Goal: Information Seeking & Learning: Learn about a topic

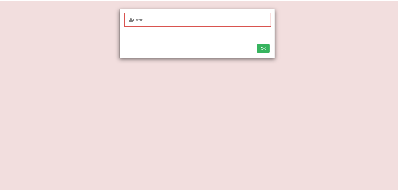
scroll to position [47, 0]
click at [269, 49] on button "OK" at bounding box center [266, 47] width 12 height 9
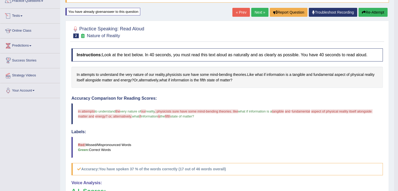
scroll to position [0, 0]
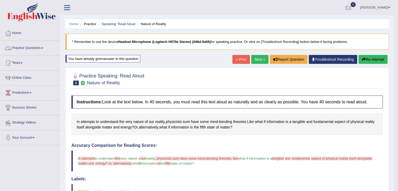
click at [40, 47] on link "Practice Questions" at bounding box center [30, 47] width 60 height 13
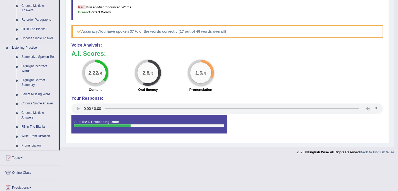
scroll to position [186, 0]
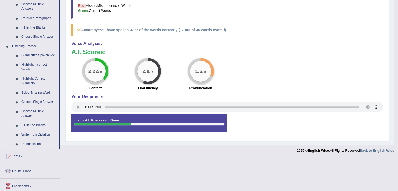
click at [35, 125] on link "Fill In The Blanks" at bounding box center [39, 125] width 40 height 9
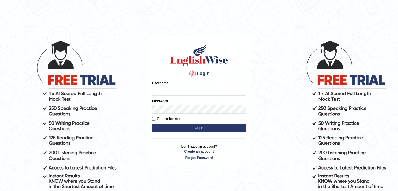
type input "ramsaran15"
click at [186, 127] on button "Login" at bounding box center [199, 128] width 94 height 8
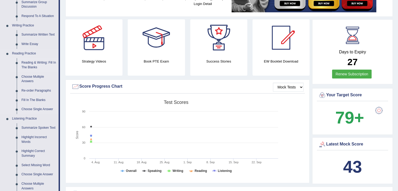
scroll to position [125, 0]
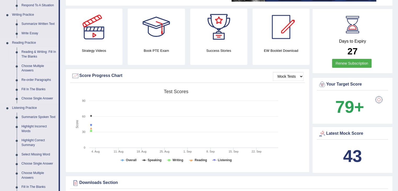
click at [35, 56] on link "Reading & Writing: Fill In The Blanks" at bounding box center [39, 54] width 40 height 14
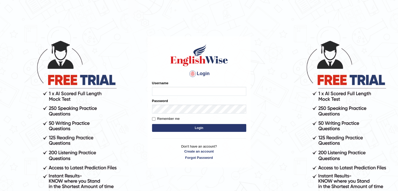
type input "ramsaran15"
click at [186, 127] on button "Login" at bounding box center [199, 128] width 94 height 8
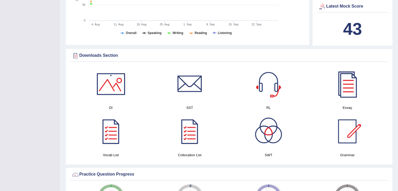
scroll to position [253, 0]
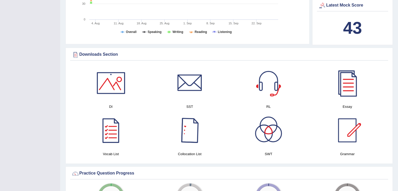
click at [190, 134] on div at bounding box center [189, 130] width 37 height 37
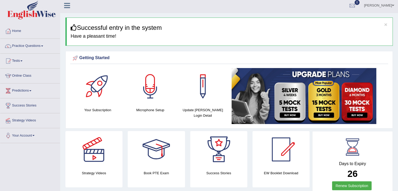
scroll to position [0, 0]
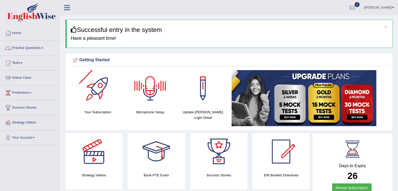
click at [38, 47] on link "Practice Questions" at bounding box center [30, 47] width 60 height 13
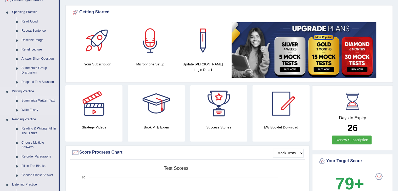
scroll to position [49, 0]
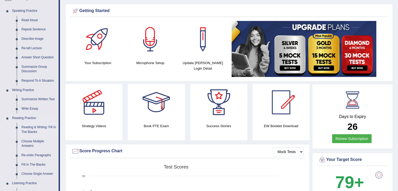
click at [30, 134] on link "Reading & Writing: Fill In The Blanks" at bounding box center [39, 130] width 40 height 14
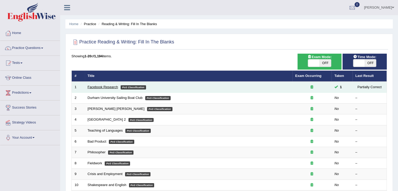
click at [98, 85] on link "Facebook Research" at bounding box center [103, 87] width 30 height 4
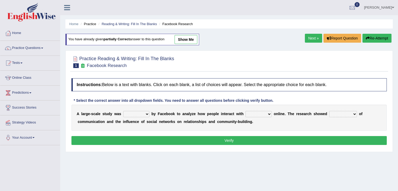
click at [136, 114] on select "surveyed had asked made" at bounding box center [136, 114] width 26 height 6
select select "made"
click at [123, 111] on select "surveyed had asked made" at bounding box center [136, 114] width 26 height 6
click at [251, 113] on select "together all each other another" at bounding box center [259, 114] width 26 height 6
select select "each other"
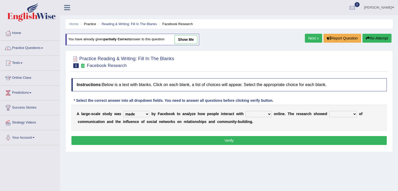
click at [246, 111] on select "together all each other another" at bounding box center [259, 114] width 26 height 6
click at [332, 114] on select "advantages standards fellowships patterns" at bounding box center [343, 114] width 28 height 6
select select "patterns"
click at [329, 111] on select "advantages standards fellowships patterns" at bounding box center [343, 114] width 28 height 6
click at [222, 142] on button "Verify" at bounding box center [228, 140] width 315 height 9
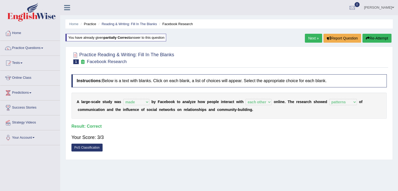
click at [313, 40] on link "Next »" at bounding box center [313, 38] width 17 height 9
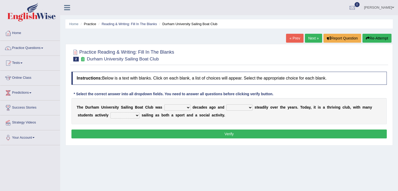
click at [176, 107] on select "found fund founded find" at bounding box center [177, 107] width 26 height 6
select select "founded"
click at [164, 104] on select "found fund founded find" at bounding box center [177, 107] width 26 height 6
click at [231, 107] on select "grow growing has grown grown" at bounding box center [239, 107] width 26 height 6
select select "growing"
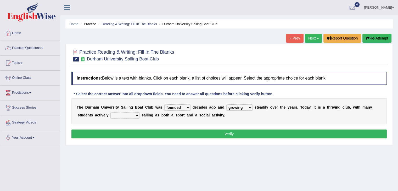
click at [226, 104] on select "grow growing has grown grown" at bounding box center [239, 107] width 26 height 6
click at [130, 114] on select "enjoy enjoyed are enjoying enjoying" at bounding box center [124, 115] width 29 height 6
click at [239, 105] on select "grow growing has grown grown" at bounding box center [239, 107] width 26 height 6
click at [226, 104] on select "grow growing has grown grown" at bounding box center [239, 107] width 26 height 6
click at [130, 113] on select "enjoy enjoyed are enjoying enjoying" at bounding box center [124, 115] width 29 height 6
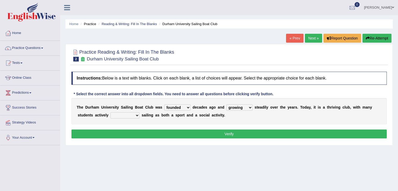
select select "enjoy"
click at [110, 112] on select "enjoy enjoyed are enjoying enjoying" at bounding box center [124, 115] width 29 height 6
click at [210, 133] on button "Verify" at bounding box center [228, 134] width 315 height 9
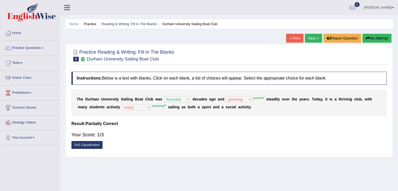
click at [309, 37] on link "Next »" at bounding box center [313, 38] width 17 height 9
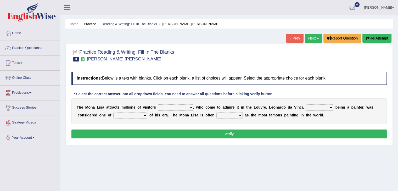
click at [177, 107] on select "around the year the all year all year round per year" at bounding box center [175, 107] width 35 height 6
select select "per year"
click at [158, 104] on select "around the year the all year all year round per year" at bounding box center [175, 107] width 35 height 6
click at [314, 107] on select "rather than as much as as well as as long as" at bounding box center [319, 107] width 27 height 6
select select "as long as"
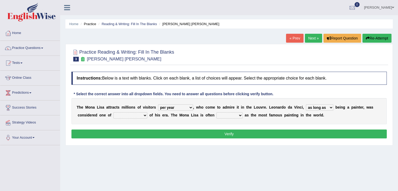
click at [306, 104] on select "rather than as much as as well as as long as" at bounding box center [319, 107] width 27 height 6
click at [317, 107] on select "rather than as much as as well as as long as" at bounding box center [319, 107] width 27 height 6
click at [133, 114] on select "better artists artist the better artist the best artists" at bounding box center [130, 115] width 34 height 6
select select "the best artists"
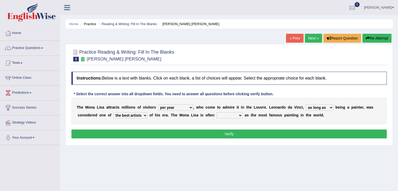
click at [113, 112] on select "better artists artist the better artist the best artists" at bounding box center [130, 115] width 34 height 6
click at [231, 113] on select "classified suggested predicted described" at bounding box center [230, 115] width 26 height 6
select select "suggested"
click at [217, 112] on select "classified suggested predicted described" at bounding box center [230, 115] width 26 height 6
click at [233, 133] on button "Verify" at bounding box center [228, 134] width 315 height 9
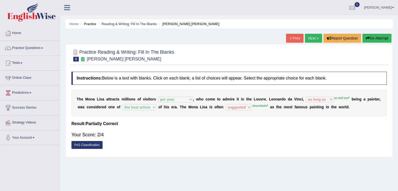
click at [373, 37] on button "Re-Attempt" at bounding box center [377, 38] width 29 height 9
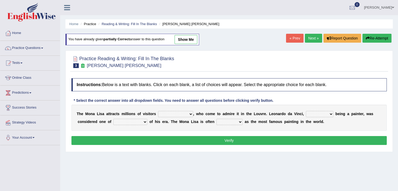
click at [168, 145] on div "Instructions: Below is a text with blanks. Click on each blank, a list of choic…" at bounding box center [229, 113] width 318 height 74
click at [171, 114] on select "around the year the all year all year round per year" at bounding box center [175, 114] width 35 height 6
select select "per year"
click at [158, 111] on select "around the year the all year all year round per year" at bounding box center [175, 114] width 35 height 6
click at [317, 115] on select "rather than as much as as well as as long as" at bounding box center [319, 114] width 27 height 6
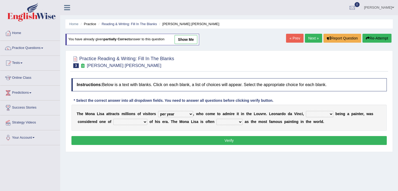
select select "as well as"
click at [306, 111] on select "rather than as much as as well as as long as" at bounding box center [319, 114] width 27 height 6
click at [123, 123] on select "better artists artist the better artist the best artists" at bounding box center [130, 122] width 34 height 6
select select "the best artists"
click at [113, 119] on select "better artists artist the better artist the best artists" at bounding box center [130, 122] width 34 height 6
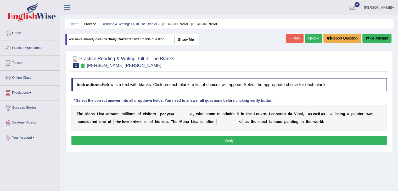
click at [222, 121] on select "classified suggested predicted described" at bounding box center [230, 122] width 26 height 6
select select "described"
click at [217, 119] on select "classified suggested predicted described" at bounding box center [230, 122] width 26 height 6
click at [228, 139] on button "Verify" at bounding box center [228, 140] width 315 height 9
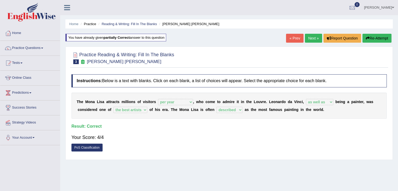
click at [310, 41] on link "Next »" at bounding box center [313, 38] width 17 height 9
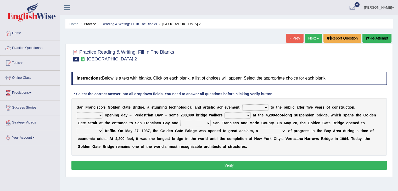
click at [249, 106] on select "opens closes appears equals" at bounding box center [255, 107] width 26 height 6
select select "opens"
click at [242, 104] on select "opens closes appears equals" at bounding box center [255, 107] width 26 height 6
click at [97, 115] on select "On During Since When" at bounding box center [90, 115] width 26 height 6
select select "On"
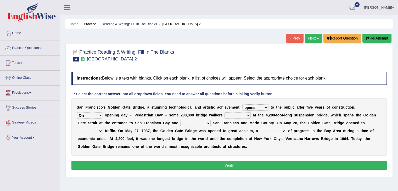
click at [77, 112] on select "On During Since When" at bounding box center [90, 115] width 26 height 6
click at [240, 114] on select "stationed looked marveled laughed" at bounding box center [238, 115] width 26 height 6
click at [225, 112] on select "stationed looked marveled laughed" at bounding box center [238, 115] width 26 height 6
click at [241, 116] on select "stationed looked marveled laughed" at bounding box center [238, 115] width 26 height 6
select select "looked"
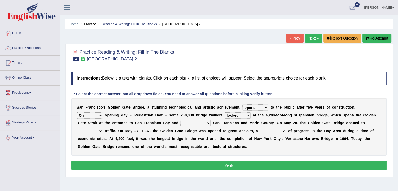
click at [225, 112] on select "stationed looked marveled laughed" at bounding box center [238, 115] width 26 height 6
click at [197, 123] on select "separates connects channels differentiates" at bounding box center [195, 123] width 30 height 6
select select "connects"
click at [180, 120] on select "separates connects channels differentiates" at bounding box center [195, 123] width 30 height 6
click at [96, 131] on select "aquatic vehicular airborne watertight" at bounding box center [90, 131] width 26 height 6
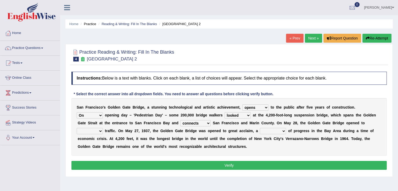
select select "vehicular"
click at [77, 128] on select "aquatic vehicular airborne watertight" at bounding box center [90, 131] width 26 height 6
click at [279, 132] on select "denial symbol technique yield" at bounding box center [273, 131] width 26 height 6
select select "symbol"
click at [260, 128] on select "denial symbol technique yield" at bounding box center [273, 131] width 26 height 6
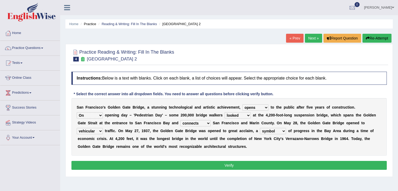
click at [243, 165] on button "Verify" at bounding box center [228, 165] width 315 height 9
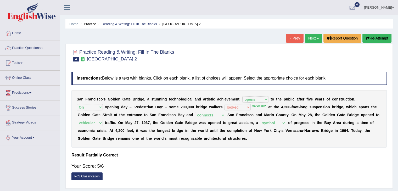
click at [313, 38] on link "Next »" at bounding box center [313, 38] width 17 height 9
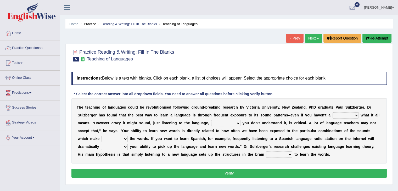
click at [339, 115] on select "dew claw clue due" at bounding box center [346, 115] width 26 height 6
select select "clue"
click at [333, 112] on select "dew claw clue due" at bounding box center [346, 115] width 26 height 6
click at [220, 124] on select "but also all together even though if so" at bounding box center [225, 123] width 29 height 6
select select "but also"
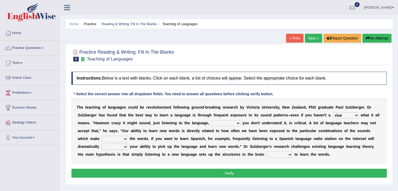
click at [211, 120] on select "but also all together even though if so" at bounding box center [225, 123] width 29 height 6
click at [118, 138] on select "down up of on" at bounding box center [115, 139] width 26 height 6
select select "down"
click at [102, 136] on select "down up of on" at bounding box center [115, 139] width 26 height 6
click at [116, 146] on select "evaluate exaggerate describe boost" at bounding box center [114, 147] width 27 height 6
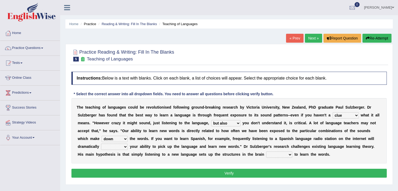
select select "boost"
click at [101, 144] on select "evaluate exaggerate describe boost" at bounding box center [114, 147] width 27 height 6
click at [273, 156] on select "requiring required directed to require" at bounding box center [279, 155] width 26 height 6
select select "directed"
click at [266, 152] on select "requiring required directed to require" at bounding box center [279, 155] width 26 height 6
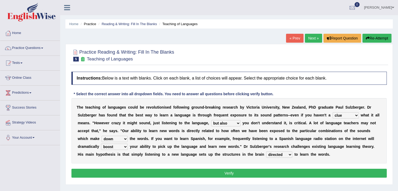
click at [251, 172] on button "Verify" at bounding box center [228, 173] width 315 height 9
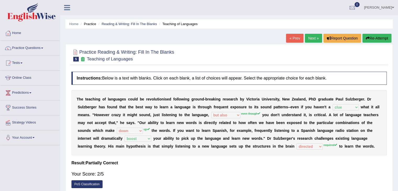
click at [313, 38] on link "Next »" at bounding box center [313, 38] width 17 height 9
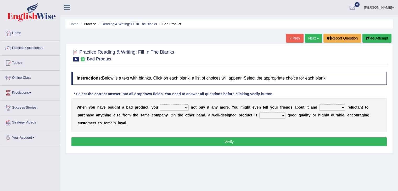
click at [176, 108] on select "would have should have should" at bounding box center [174, 107] width 29 height 6
select select "have"
click at [160, 104] on select "would have should have should" at bounding box center [174, 107] width 29 height 6
click at [325, 107] on select "is are be being" at bounding box center [332, 107] width 26 height 6
select select "being"
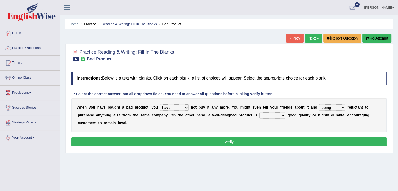
click at [319, 104] on select "is are be being" at bounding box center [332, 107] width 26 height 6
click at [270, 115] on select "both also neither either" at bounding box center [272, 115] width 26 height 6
click at [259, 112] on select "both also neither either" at bounding box center [272, 115] width 26 height 6
click at [273, 115] on select "both also neither either" at bounding box center [272, 115] width 26 height 6
select select "either"
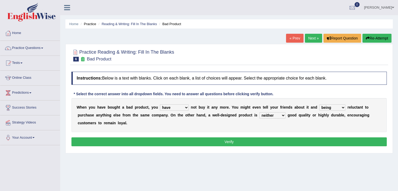
click at [259, 112] on select "both also neither either" at bounding box center [272, 115] width 26 height 6
click at [270, 142] on button "Verify" at bounding box center [228, 141] width 315 height 9
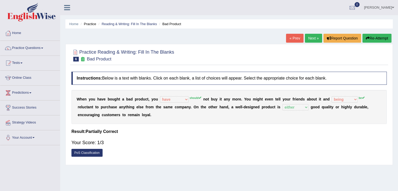
click at [371, 38] on button "Re-Attempt" at bounding box center [377, 38] width 29 height 9
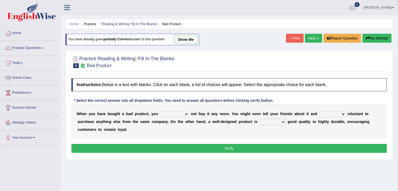
drag, startPoint x: 312, startPoint y: 33, endPoint x: 312, endPoint y: 38, distance: 5.3
click at [312, 38] on div "Home Practice Reading & Writing: Fill In The Blanks Bad Product You have alread…" at bounding box center [229, 131] width 338 height 262
click at [312, 38] on link "Next »" at bounding box center [313, 38] width 17 height 9
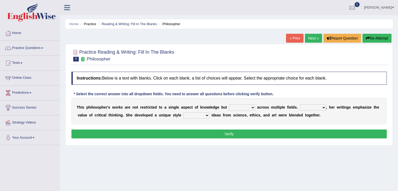
click at [235, 106] on select "constrain contain assemble extend" at bounding box center [242, 107] width 26 height 6
select select "extend"
click at [229, 104] on select "constrain contain assemble extend" at bounding box center [242, 107] width 26 height 6
click at [307, 108] on select "Rather So Moreover Likely" at bounding box center [313, 107] width 26 height 6
select select "Moreover"
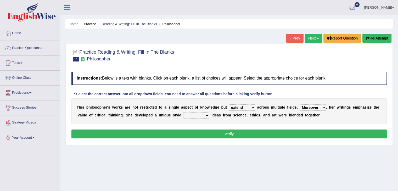
click at [300, 104] on select "Rather So Moreover Likely" at bounding box center [313, 107] width 26 height 6
click at [192, 112] on select "in that that which in which" at bounding box center [196, 115] width 26 height 6
select select "which"
click at [183, 112] on select "in that that which in which" at bounding box center [196, 115] width 26 height 6
click at [231, 135] on button "Verify" at bounding box center [228, 134] width 315 height 9
